Goal: Transaction & Acquisition: Purchase product/service

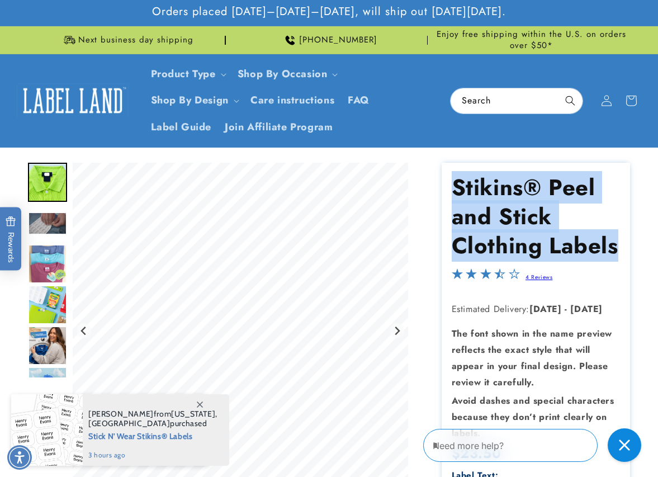
drag, startPoint x: 616, startPoint y: 250, endPoint x: 430, endPoint y: 182, distance: 198.1
copy h1 "Stikins® Peel and Stick Clothing Labels"
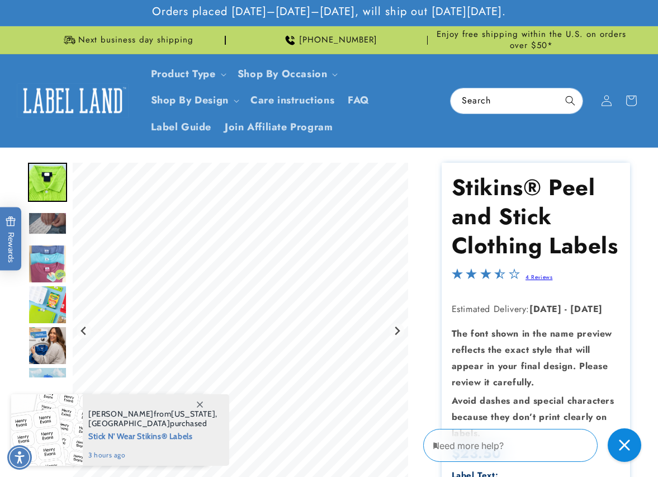
click at [559, 303] on strong "[DATE]" at bounding box center [546, 309] width 32 height 13
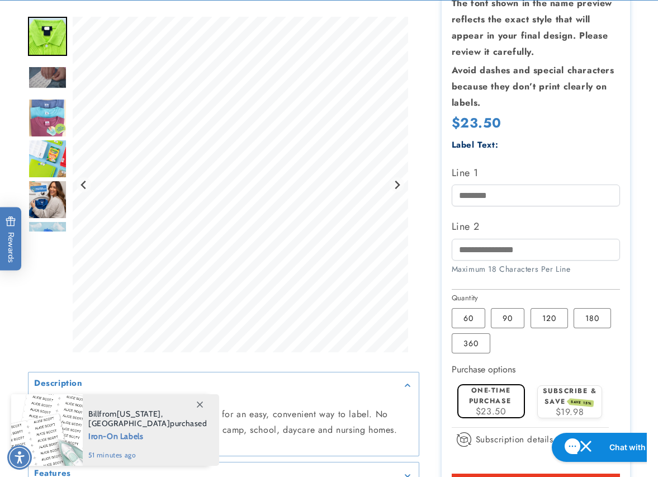
scroll to position [337, 0]
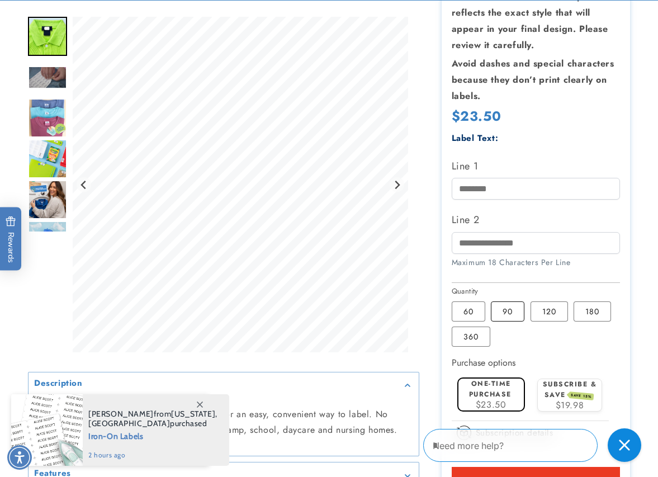
click at [515, 309] on label "90 Variant sold out or unavailable" at bounding box center [508, 311] width 34 height 20
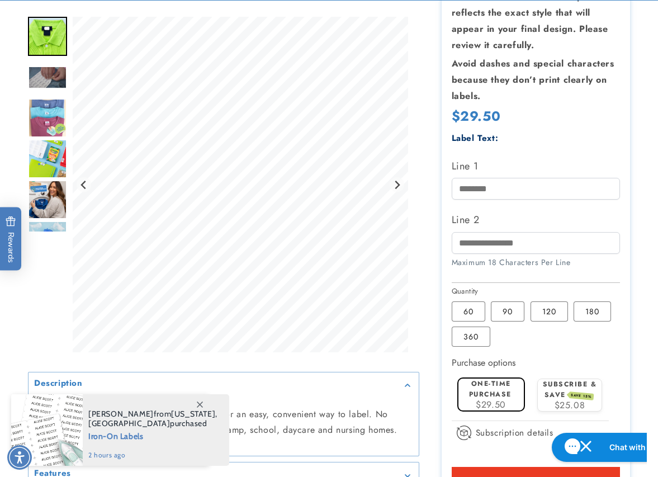
click at [545, 321] on fieldset "Quantity 60 Variant sold out or unavailable 90 Variant sold out or unavailable …" at bounding box center [536, 317] width 169 height 63
click at [544, 313] on label "120 Variant sold out or unavailable" at bounding box center [549, 311] width 37 height 20
click at [474, 179] on input "Line 1" at bounding box center [536, 189] width 169 height 22
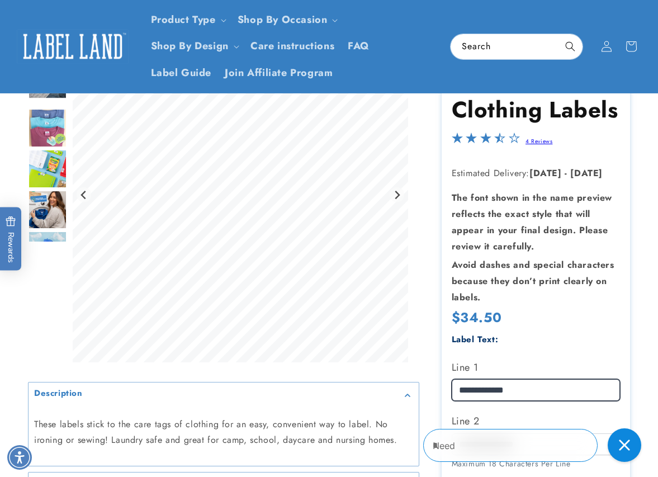
scroll to position [135, 0]
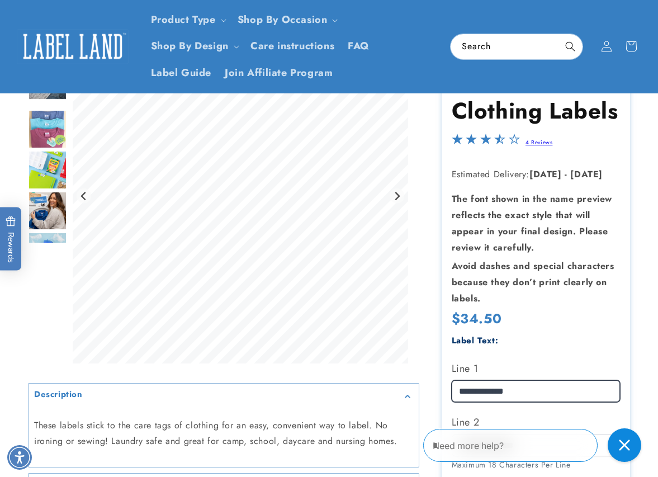
drag, startPoint x: 527, startPoint y: 388, endPoint x: 431, endPoint y: 375, distance: 97.0
click at [431, 375] on div "Stikins® Peel and Stick Clothing Labels Stikins® Peel and Stick Clothing Labels…" at bounding box center [524, 407] width 211 height 758
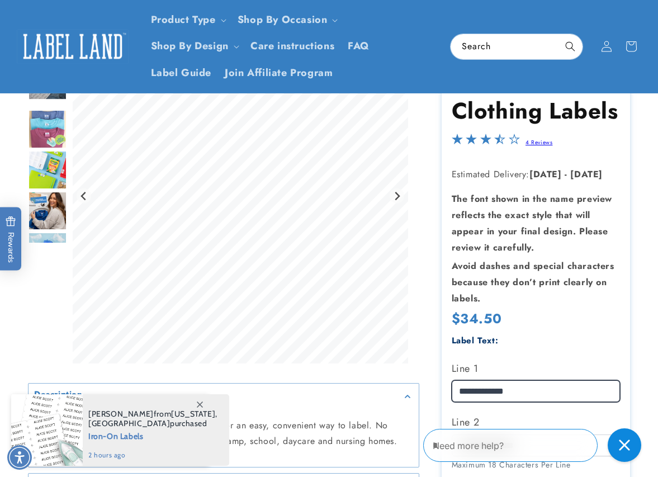
drag, startPoint x: 528, startPoint y: 390, endPoint x: 442, endPoint y: 389, distance: 85.6
click at [442, 389] on section "Stikins® Peel and Stick Clothing Labels Stikins® Peel and Stick Clothing Labels…" at bounding box center [536, 407] width 188 height 758
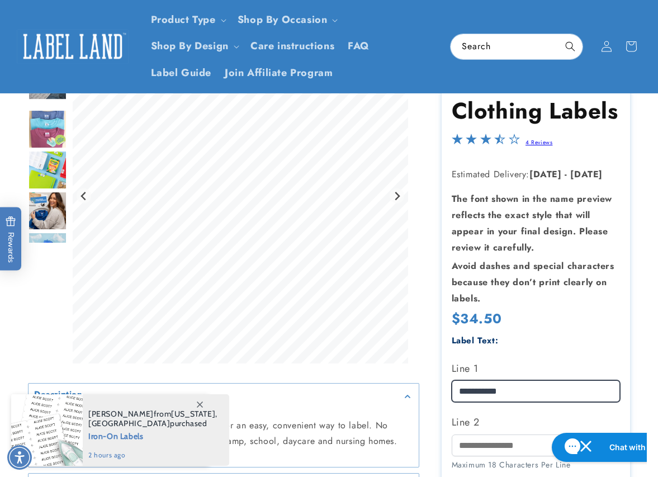
type input "**********"
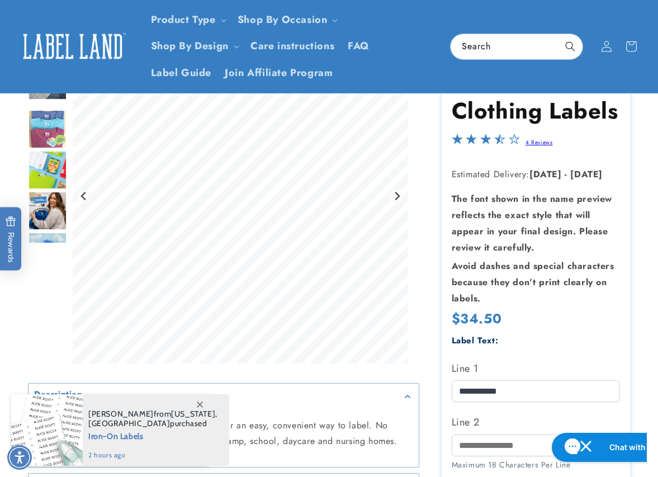
click at [561, 343] on div "Label Text:" at bounding box center [536, 340] width 169 height 15
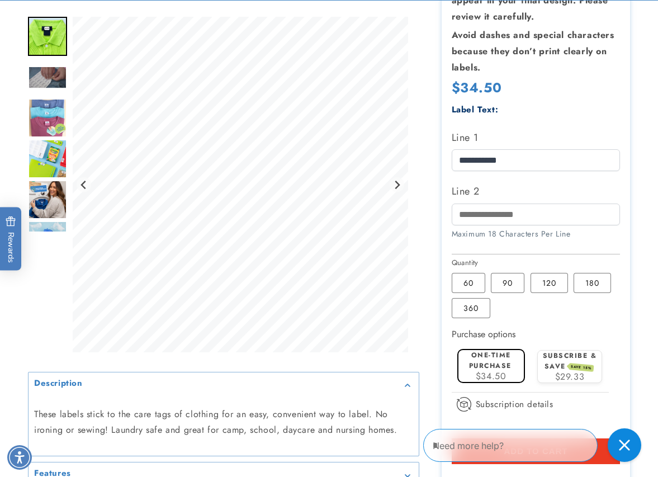
scroll to position [366, 0]
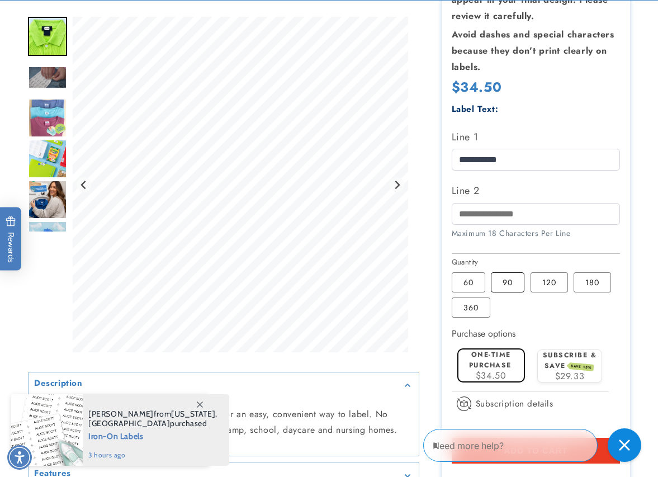
click at [503, 272] on label "90 Variant sold out or unavailable" at bounding box center [508, 282] width 34 height 20
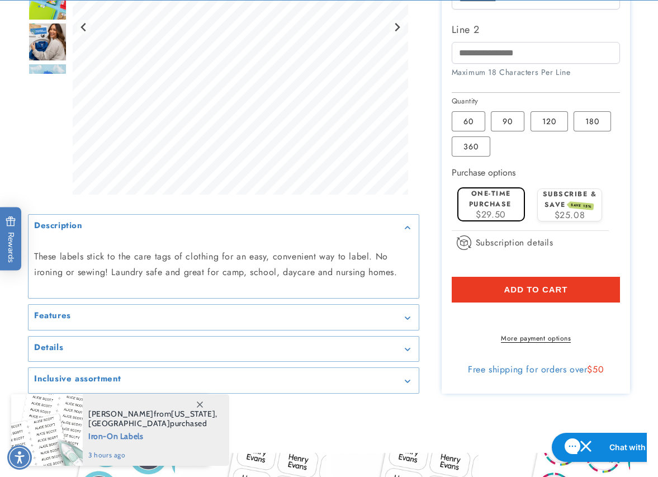
scroll to position [537, 0]
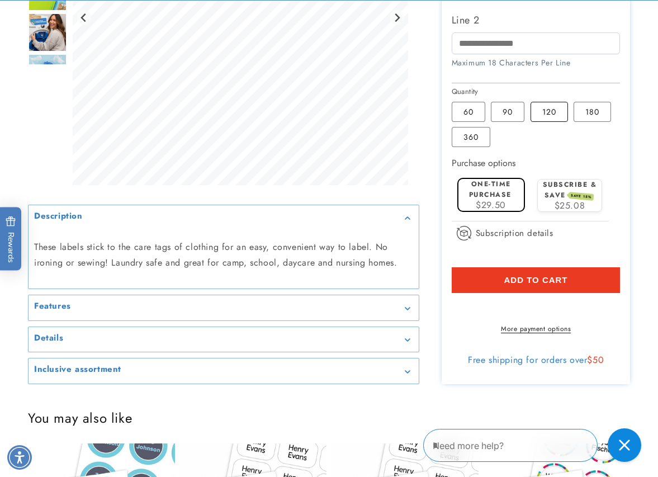
click at [540, 112] on label "120 Variant sold out or unavailable" at bounding box center [549, 112] width 37 height 20
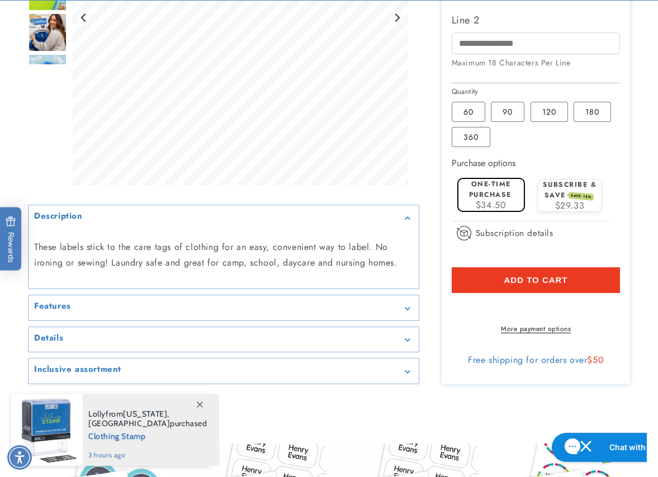
click at [633, 209] on div at bounding box center [329, 5] width 658 height 758
click at [540, 275] on span "Add to cart" at bounding box center [536, 280] width 64 height 10
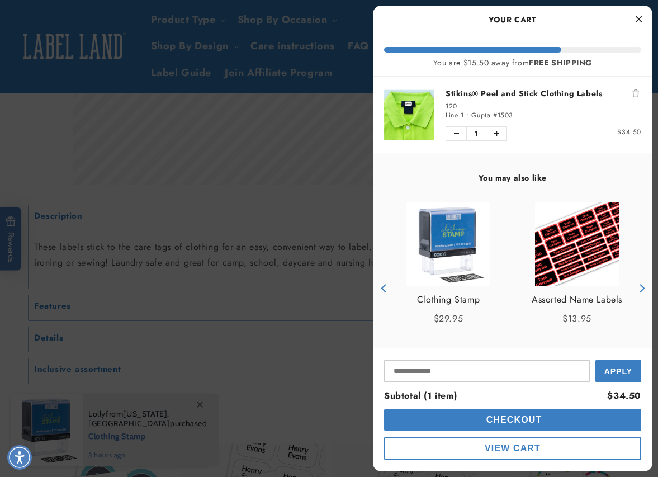
click at [561, 421] on button "Checkout" at bounding box center [512, 420] width 257 height 22
